Goal: Find specific page/section

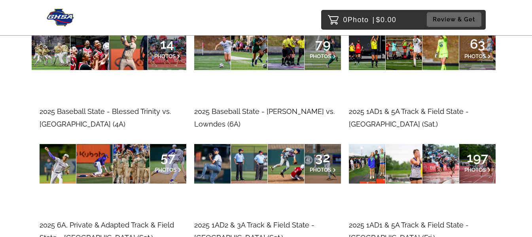
scroll to position [119, 0]
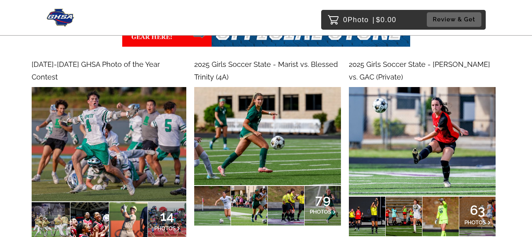
click at [145, 66] on span "[DATE]-[DATE] GHSA Photo of the Year Contest" at bounding box center [96, 70] width 128 height 21
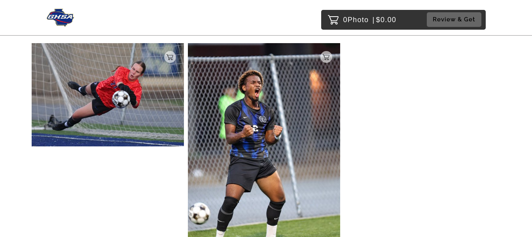
scroll to position [752, 0]
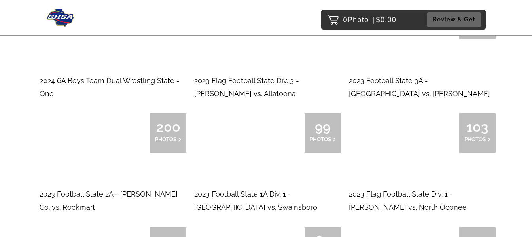
scroll to position [6332, 0]
